Goal: Complete application form: Complete application form

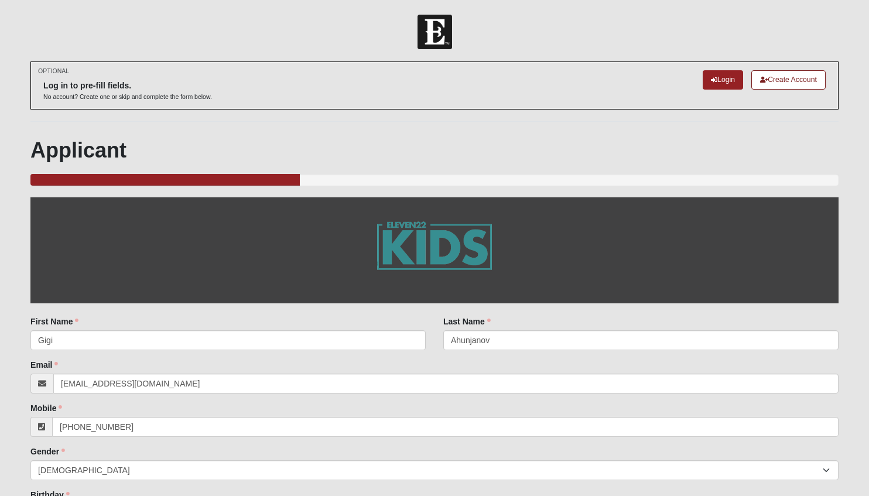
click at [349, 175] on div "33.333333333333333333333333330% Complete" at bounding box center [434, 180] width 809 height 12
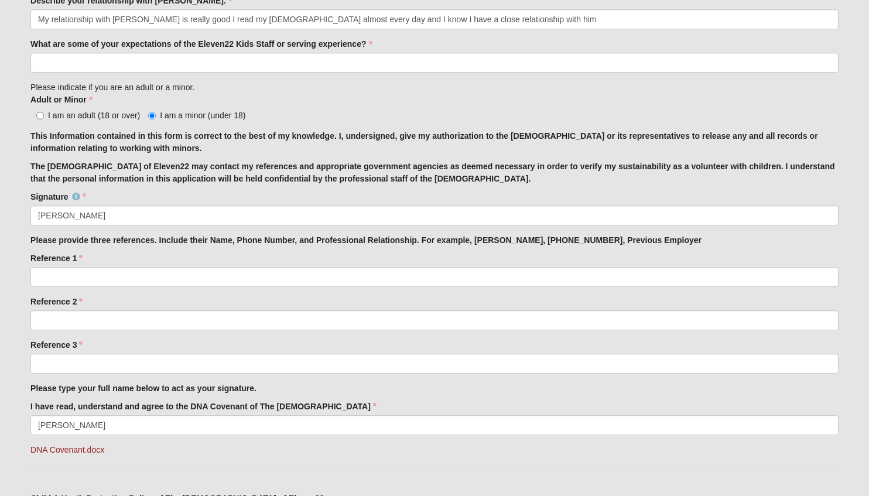
scroll to position [810, 0]
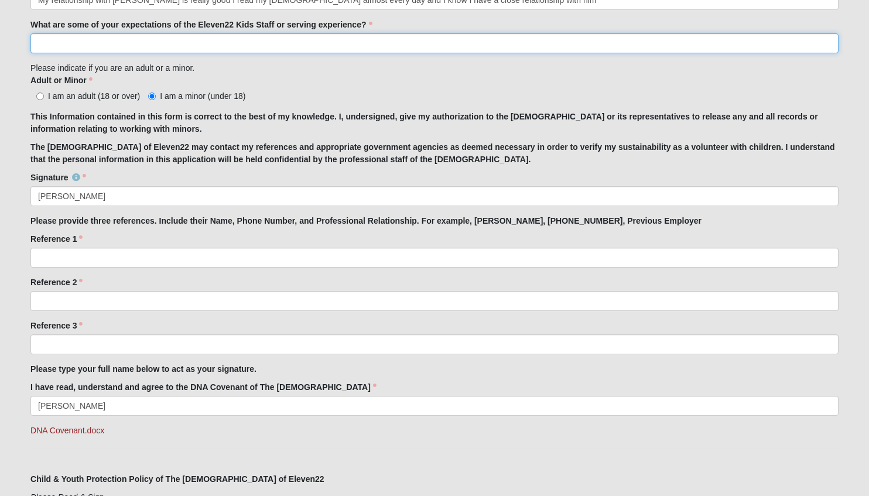
click at [431, 45] on input "What are some of your expectations of the Eleven22 Kids Staff or serving experi…" at bounding box center [434, 43] width 809 height 20
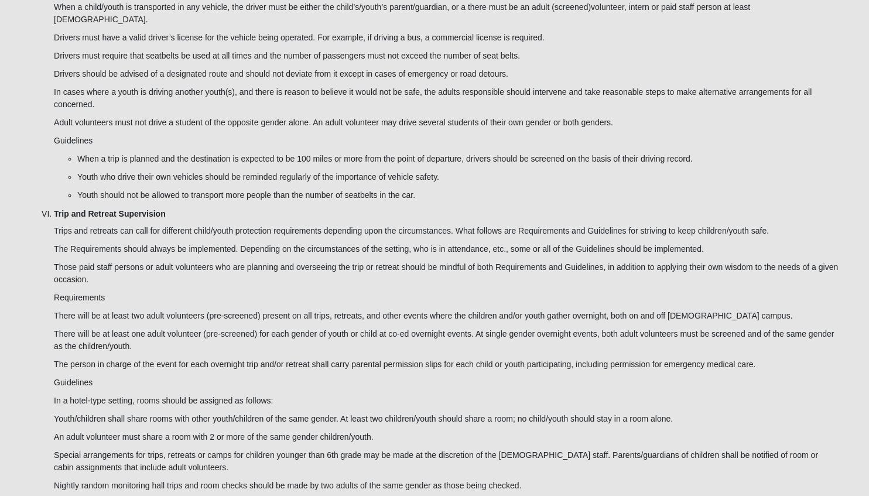
scroll to position [3252, 0]
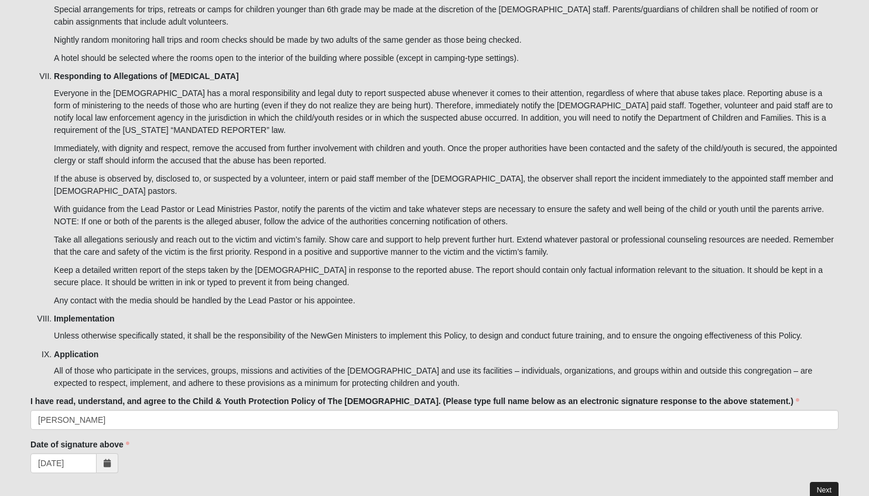
type input "My expectations is that they would be good leaders and teach me about serving."
click at [823, 482] on link "Next" at bounding box center [824, 490] width 29 height 17
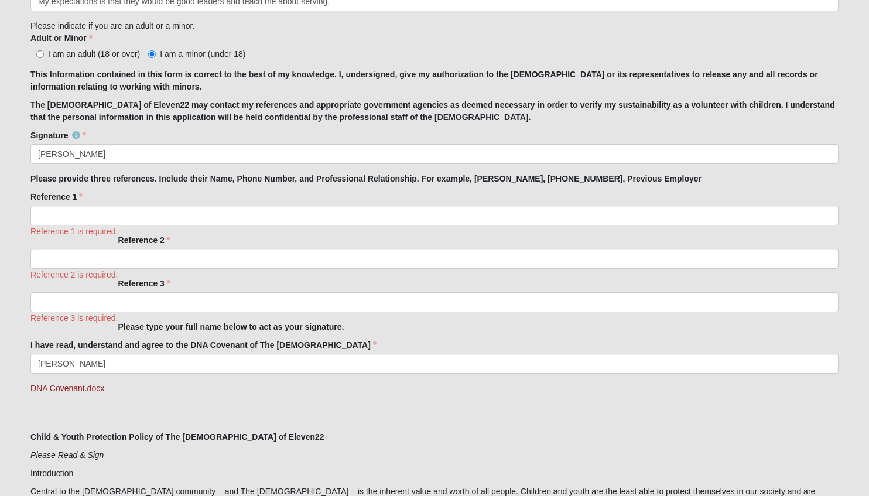
scroll to position [956, 0]
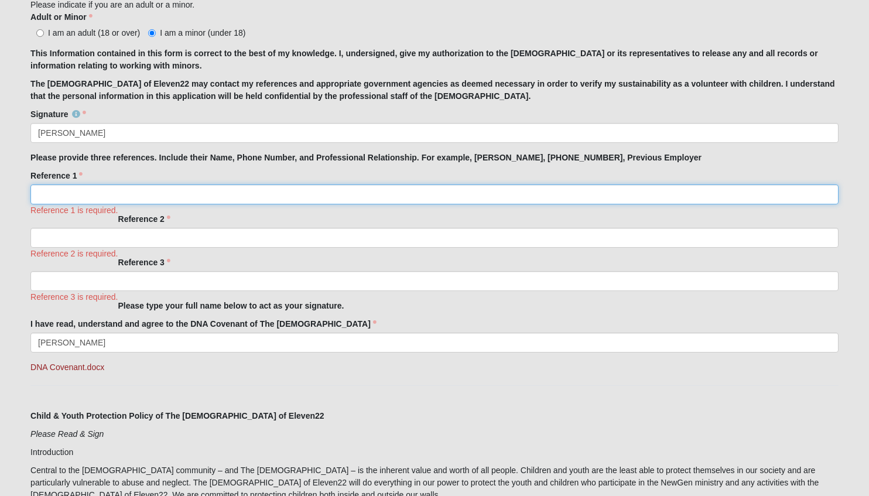
click at [425, 188] on input "Reference 1" at bounding box center [434, 195] width 809 height 20
type input "do not have"
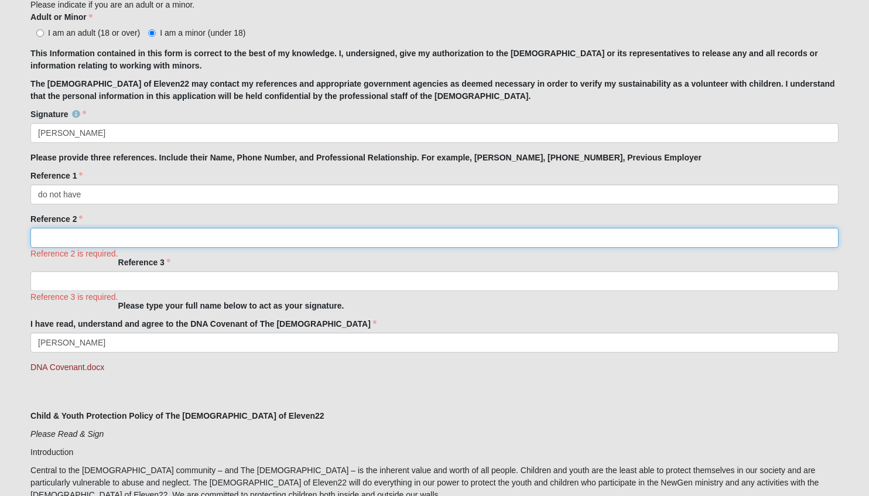
click at [375, 235] on input "Reference 2" at bounding box center [434, 238] width 809 height 20
type input "do not have"
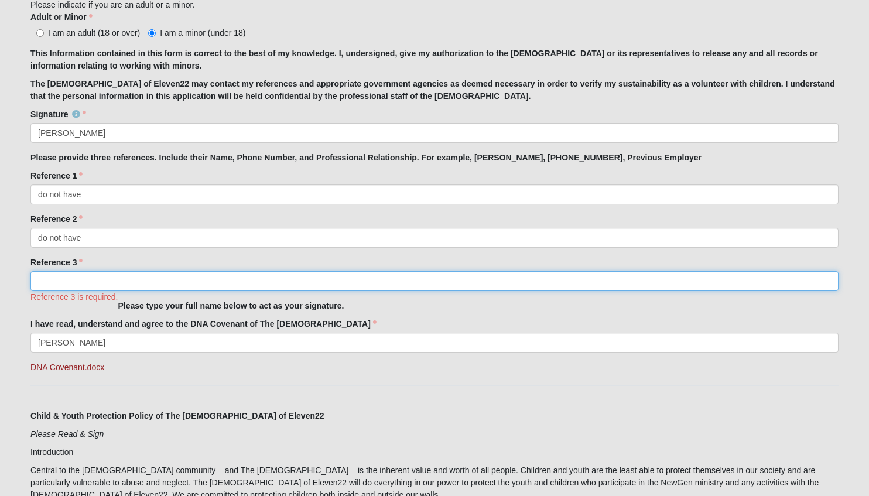
click at [247, 284] on input "Reference 3" at bounding box center [434, 281] width 809 height 20
type input "do not have"
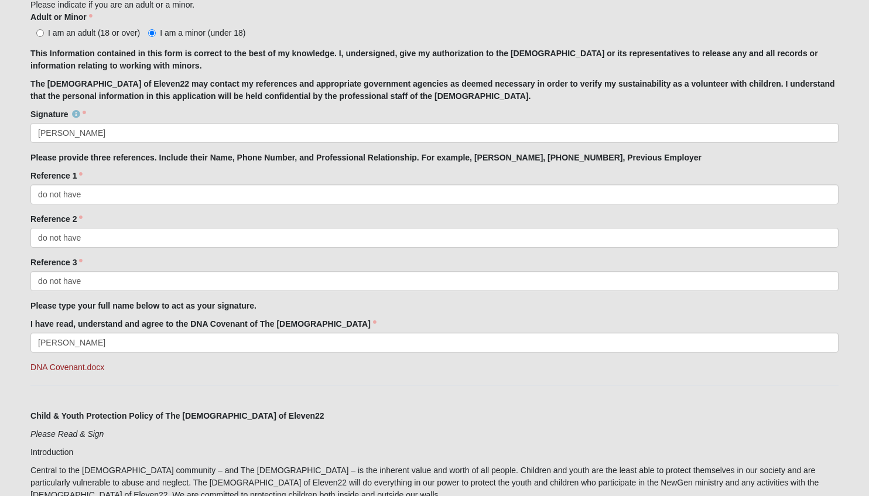
click at [220, 320] on label "I have read, understand and agree to the DNA Covenant of The [DEMOGRAPHIC_DATA]" at bounding box center [203, 324] width 346 height 12
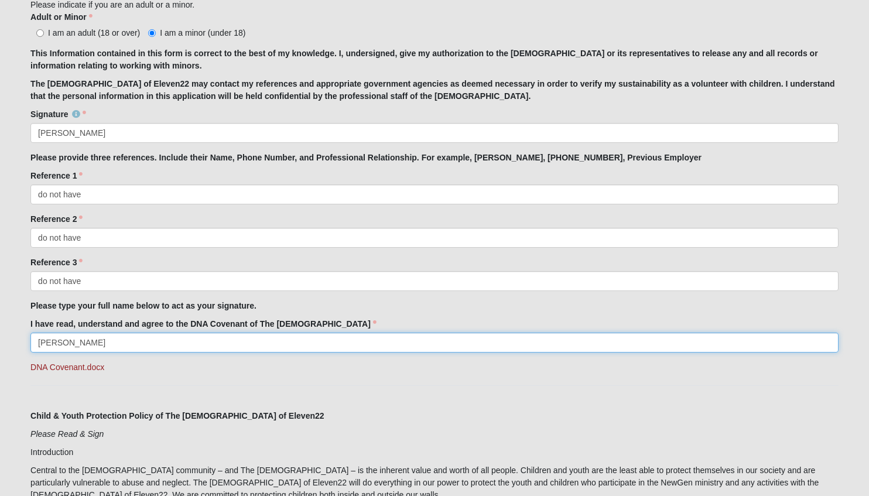
click at [220, 333] on input "[PERSON_NAME]" at bounding box center [434, 343] width 809 height 20
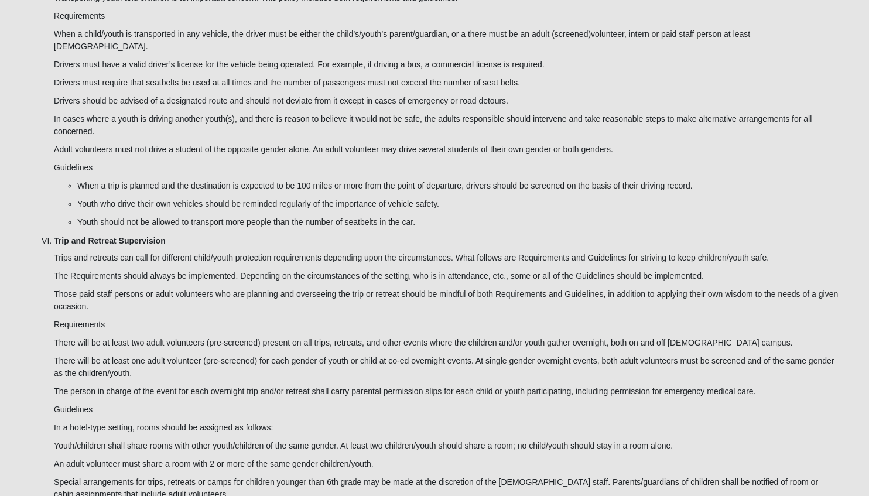
scroll to position [3334, 0]
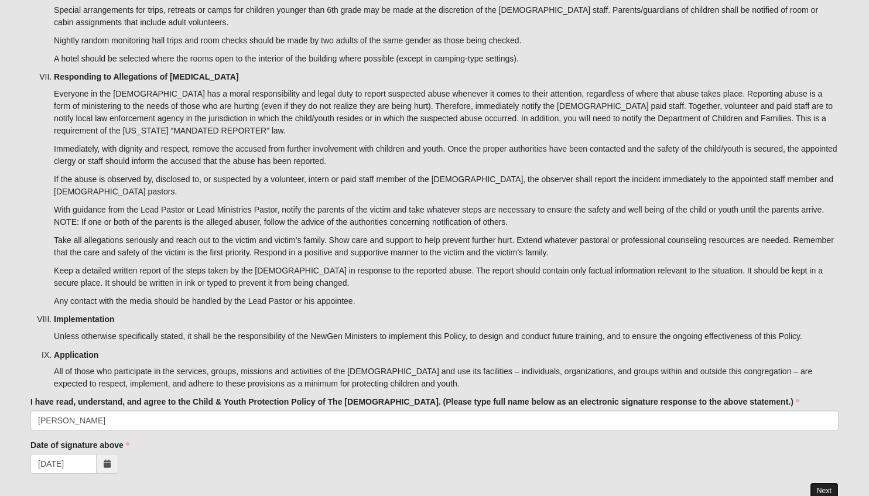
click at [825, 483] on link "Next" at bounding box center [824, 491] width 29 height 17
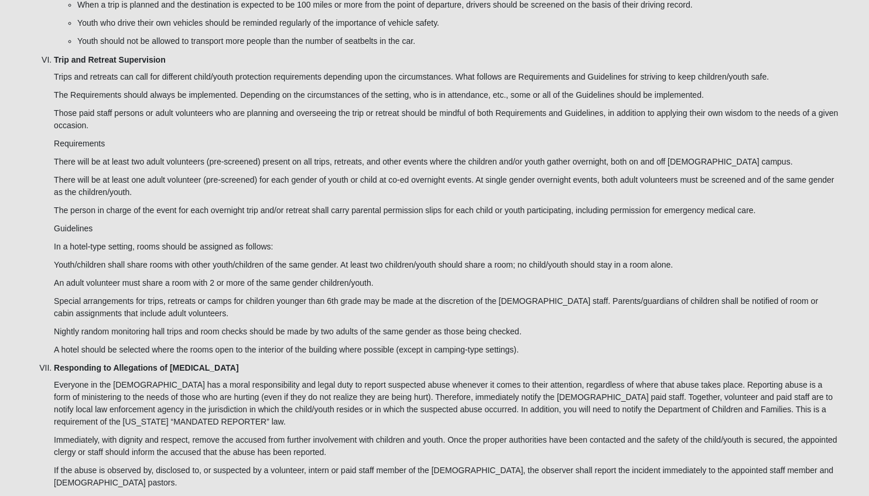
scroll to position [3252, 0]
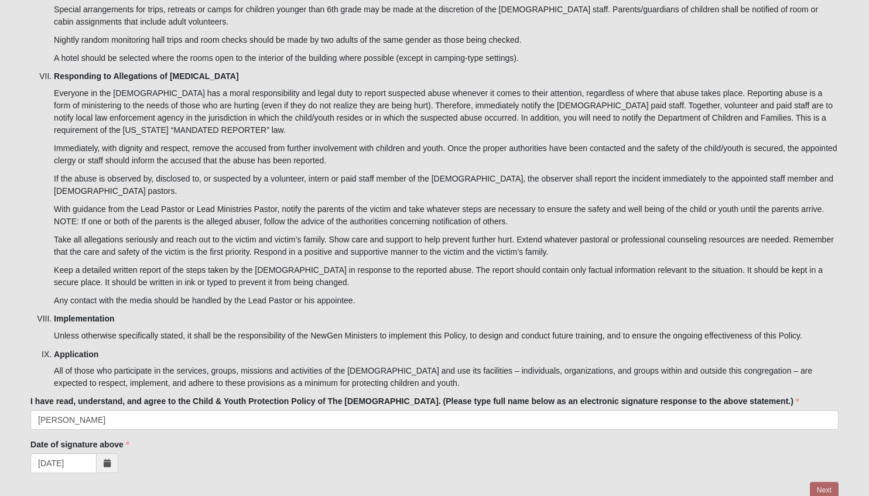
click at [825, 482] on div at bounding box center [434, 491] width 809 height 18
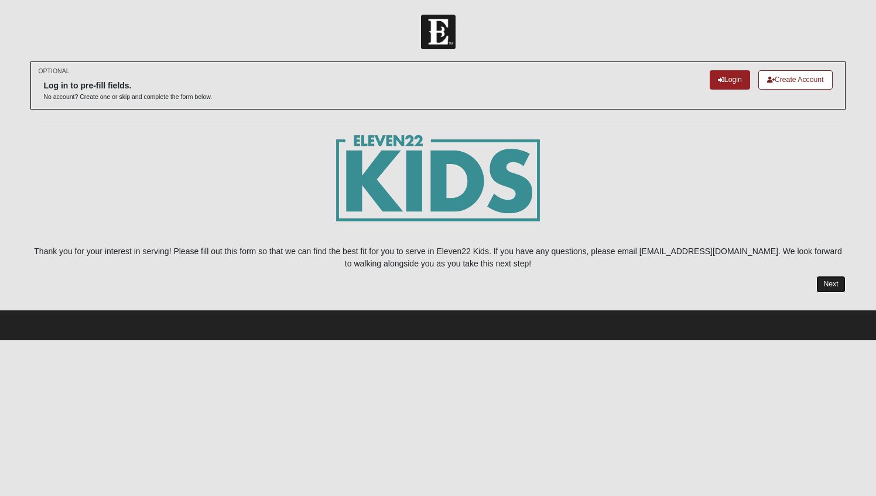
click at [830, 285] on link "Next" at bounding box center [831, 284] width 29 height 17
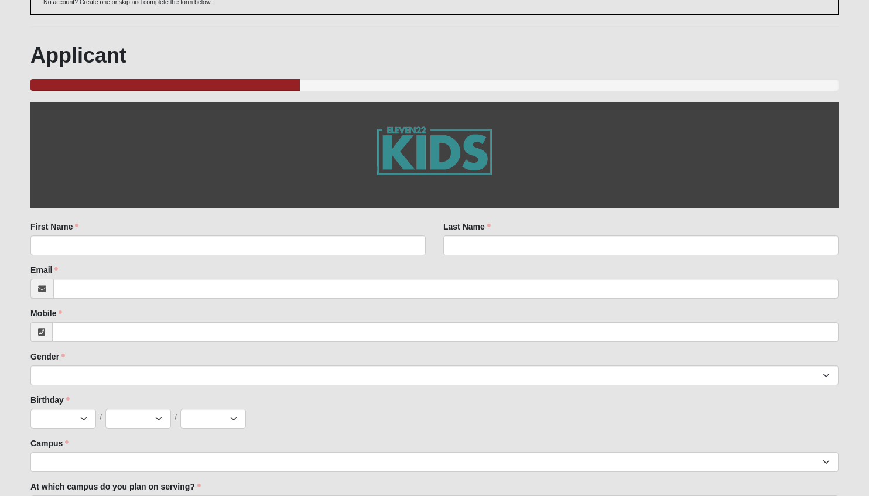
scroll to position [100, 0]
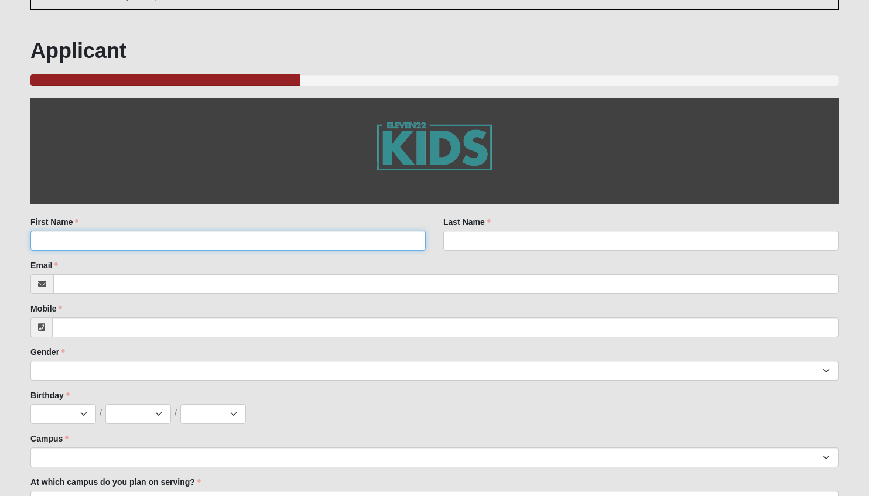
click at [392, 241] on input "First Name" at bounding box center [227, 241] width 395 height 20
type input "Gigi"
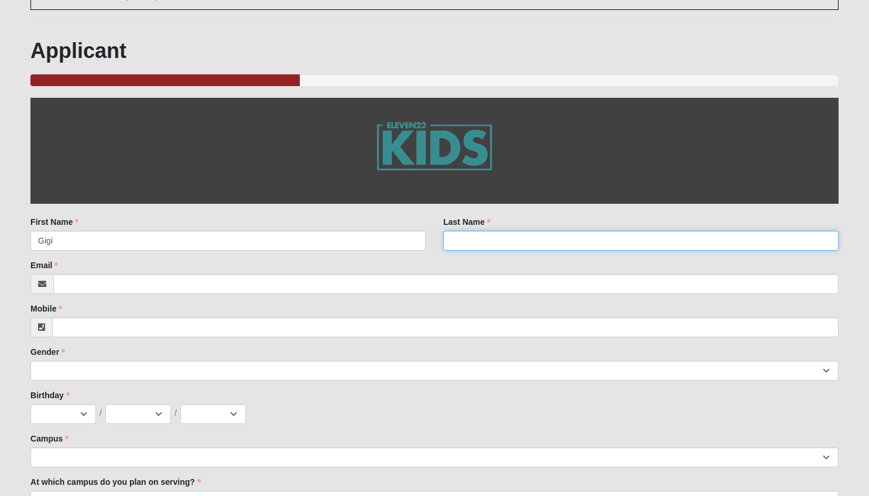
type input "Ahunjanov"
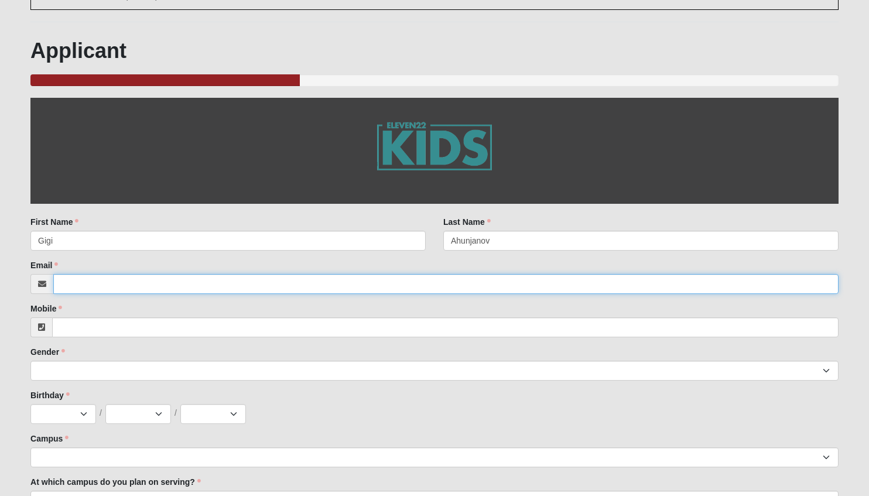
type input "[EMAIL_ADDRESS][DOMAIN_NAME]"
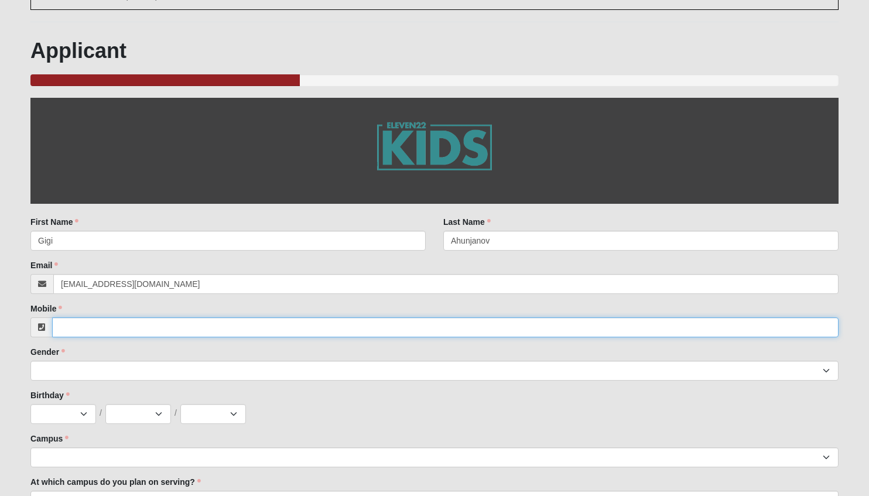
type input "[PHONE_NUMBER]"
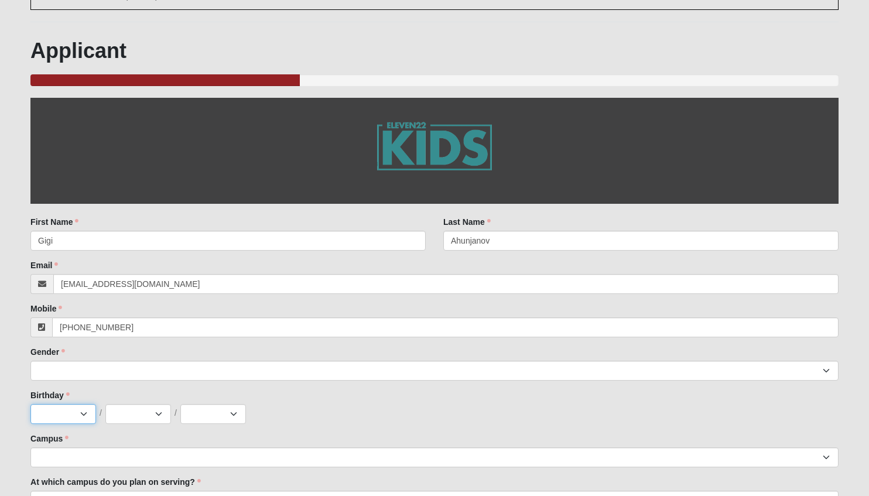
select select "12"
select select "14"
select select "2013"
type input "I babysit my next-door neighbor that is in 1st grade."
type input "I am looking forward to help elementary kids grow and deepen a relationship wit…"
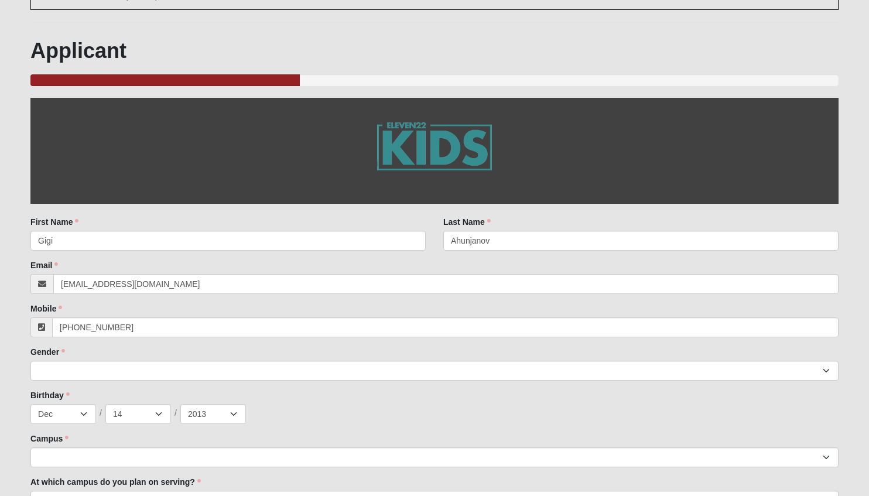
type input "My relationship with [PERSON_NAME] is really good I read my [DEMOGRAPHIC_DATA] …"
type input "My expectations is that they would be good leaders and teach me about serving."
type input "[PERSON_NAME]"
type input "do not have"
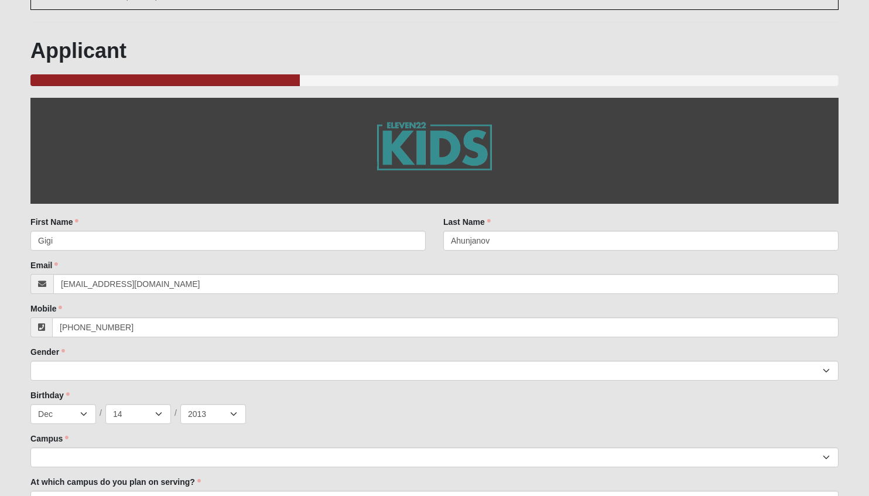
type input "do not have"
type input "[PERSON_NAME]"
type input "[DATE]"
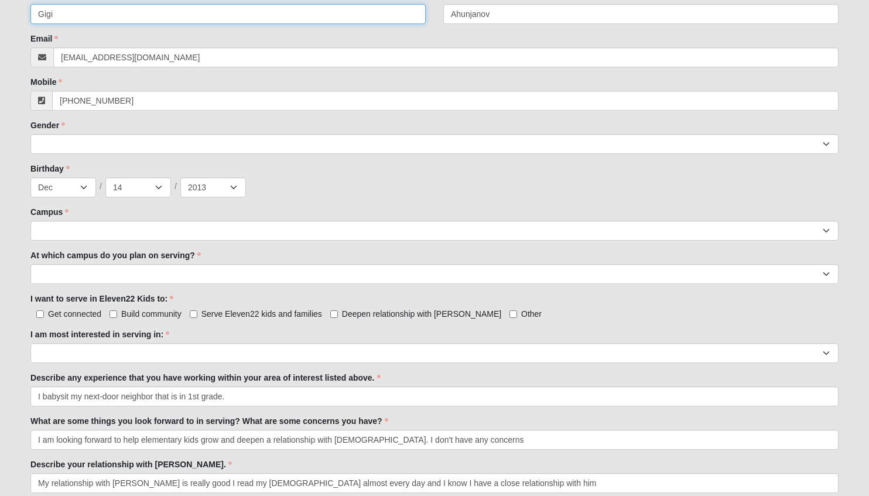
scroll to position [337, 0]
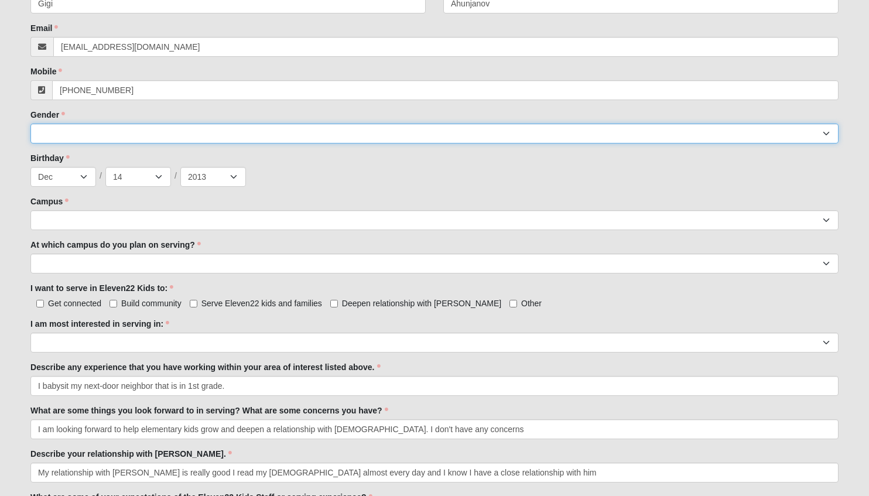
click at [248, 132] on select "[DEMOGRAPHIC_DATA] [DEMOGRAPHIC_DATA]" at bounding box center [434, 134] width 809 height 20
select select "2"
click at [30, 124] on select "[DEMOGRAPHIC_DATA] [DEMOGRAPHIC_DATA]" at bounding box center [434, 134] width 809 height 20
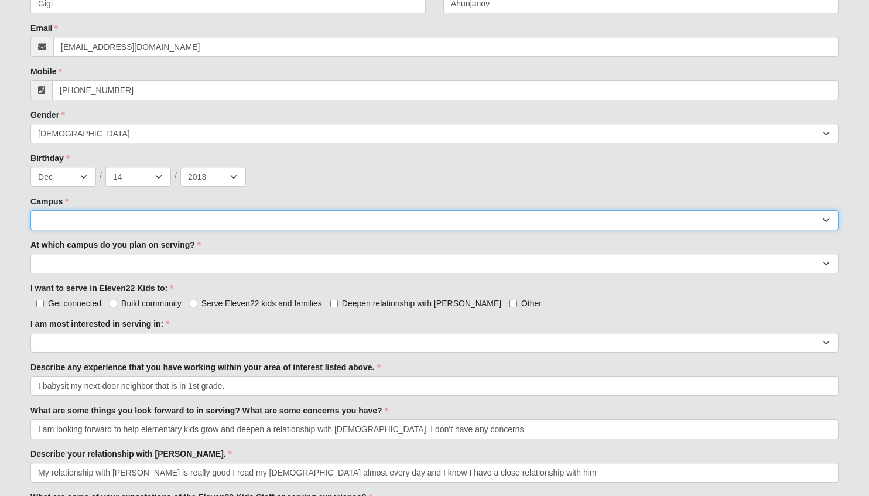
click at [188, 226] on select "[GEOGRAPHIC_DATA] [GEOGRAPHIC_DATA] (Coming Soon) Eleven22 Online [PERSON_NAME]…" at bounding box center [434, 220] width 809 height 20
select select "3"
click at [30, 210] on select "[GEOGRAPHIC_DATA] [GEOGRAPHIC_DATA] (Coming Soon) Eleven22 Online [PERSON_NAME]…" at bounding box center [434, 220] width 809 height 20
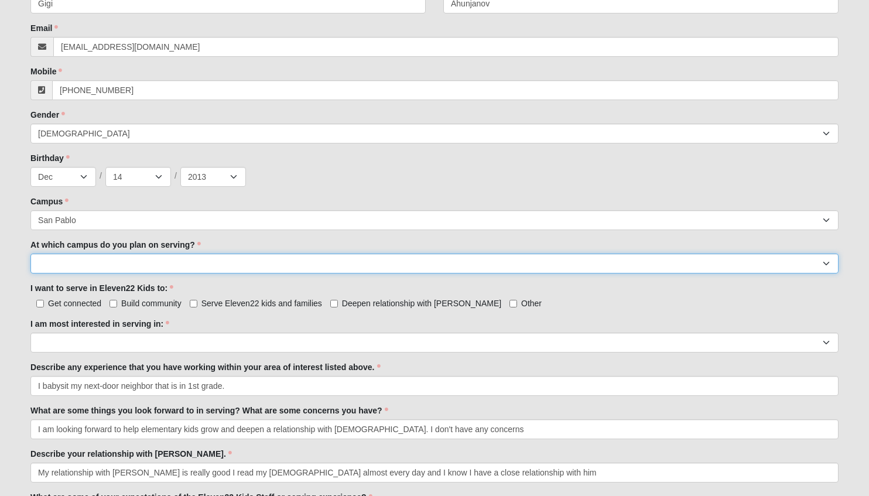
click at [167, 262] on select "[GEOGRAPHIC_DATA] [PERSON_NAME][GEOGRAPHIC_DATA] [GEOGRAPHIC_DATA] [GEOGRAPHIC_…" at bounding box center [434, 264] width 809 height 20
select select "San Pablo"
click at [30, 254] on select "[GEOGRAPHIC_DATA] [PERSON_NAME][GEOGRAPHIC_DATA] [GEOGRAPHIC_DATA] [GEOGRAPHIC_…" at bounding box center [434, 264] width 809 height 20
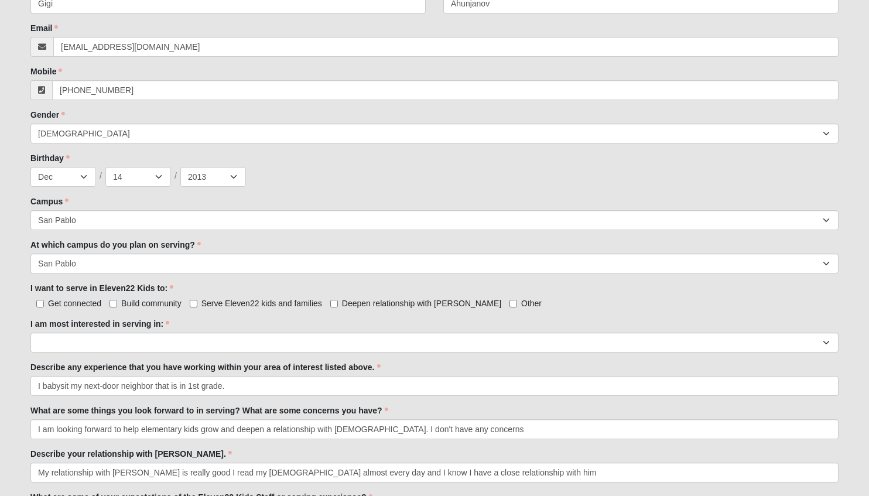
click at [39, 298] on label "Get connected" at bounding box center [65, 304] width 71 height 12
click at [39, 300] on input "Get connected" at bounding box center [40, 304] width 8 height 8
checkbox input "true"
click at [195, 302] on input "Serve Eleven22 kids and families" at bounding box center [194, 304] width 8 height 8
checkbox input "true"
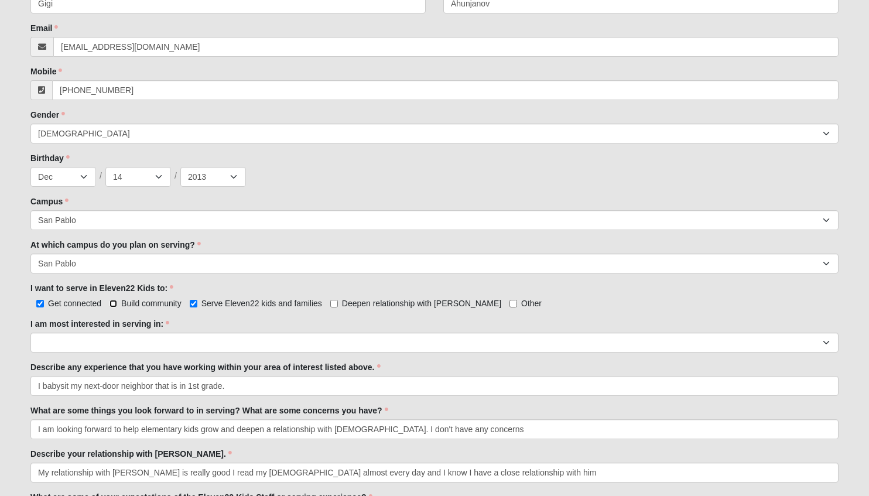
click at [115, 303] on input "Build community" at bounding box center [114, 304] width 8 height 8
checkbox input "true"
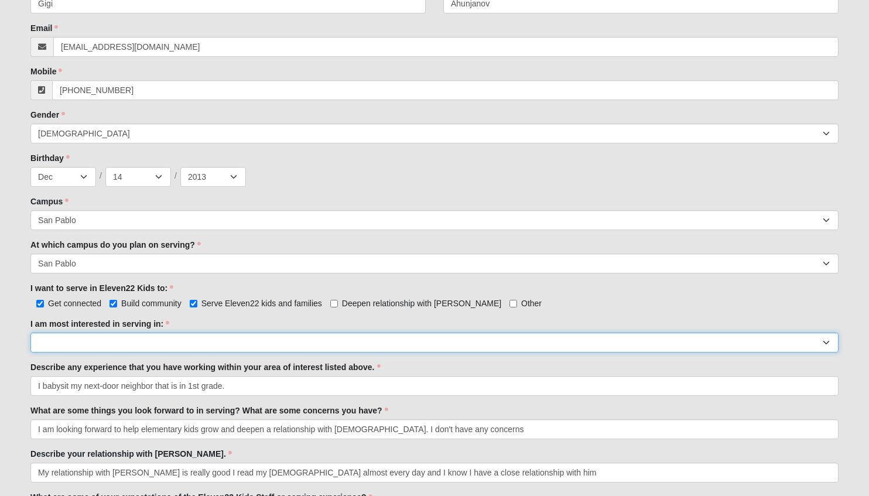
click at [130, 344] on select "Registration Tour Guide Preschool Disciple Group Leader Elementary Disciple Gro…" at bounding box center [434, 343] width 809 height 20
select select "Elementary Disciple Group Leader"
click at [30, 333] on select "Registration Tour Guide Preschool Disciple Group Leader Elementary Disciple Gro…" at bounding box center [434, 343] width 809 height 20
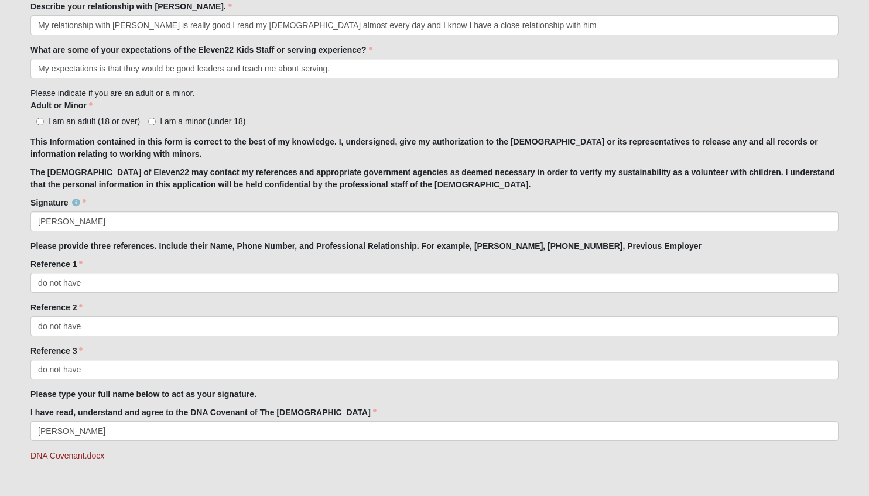
scroll to position [779, 0]
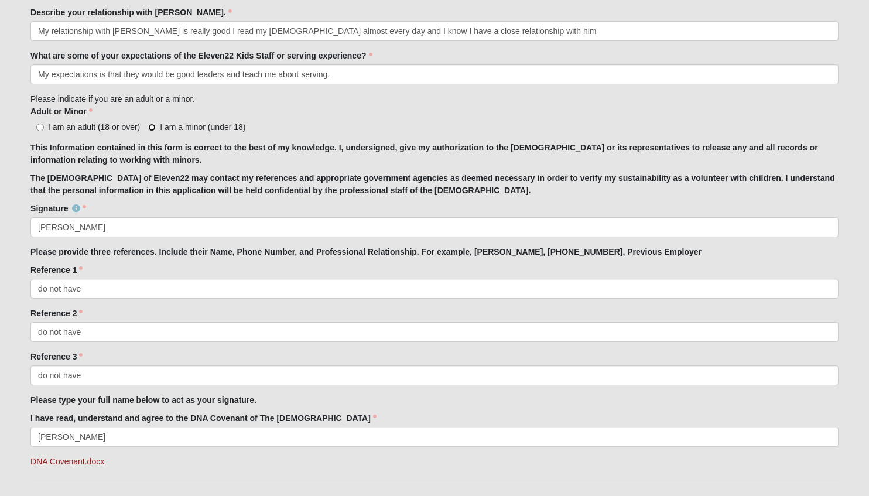
click at [152, 128] on input "I am a minor (under 18)" at bounding box center [152, 128] width 8 height 8
radio input "true"
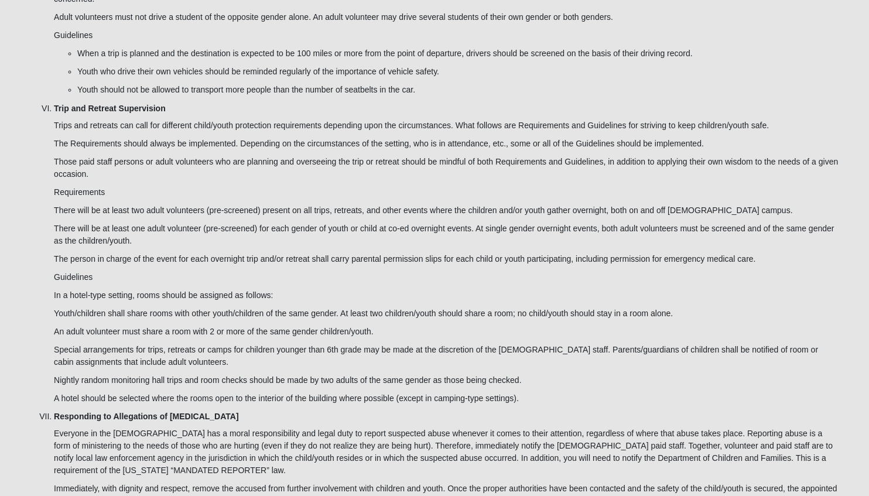
scroll to position [3252, 0]
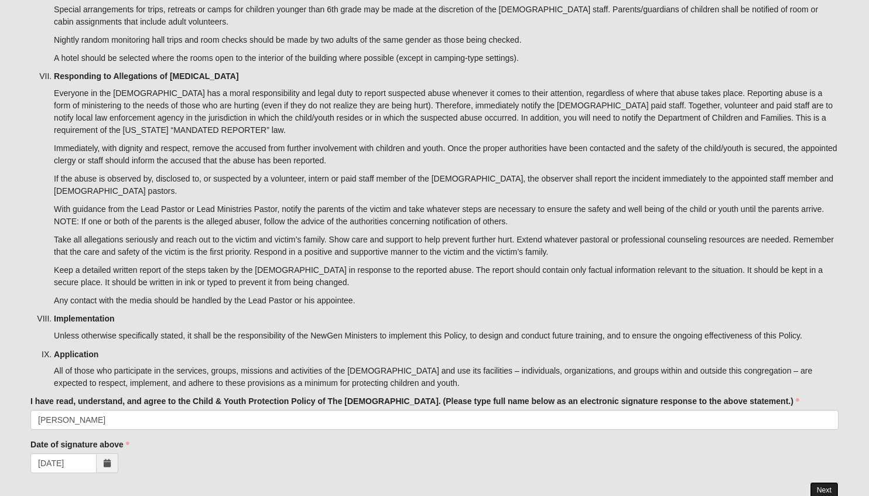
click at [832, 482] on link "Next" at bounding box center [824, 490] width 29 height 17
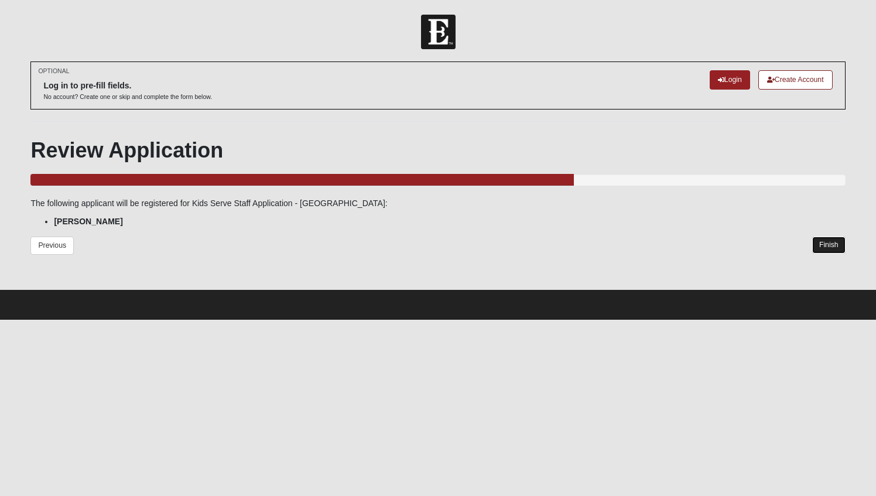
click at [824, 245] on link "Finish" at bounding box center [829, 245] width 33 height 17
